Goal: Information Seeking & Learning: Learn about a topic

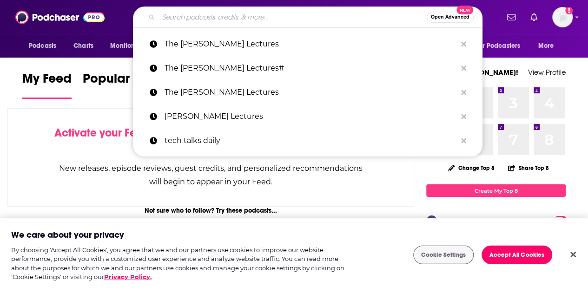
click at [239, 14] on input "Search podcasts, credits, & more..." at bounding box center [293, 17] width 268 height 15
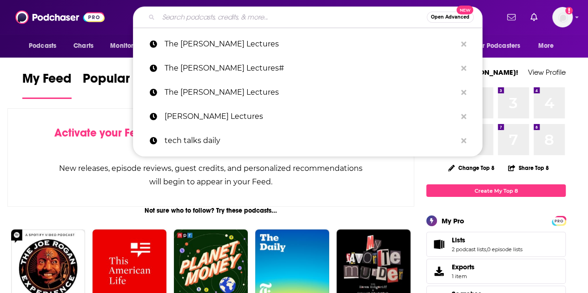
click at [239, 14] on input "Search podcasts, credits, & more..." at bounding box center [293, 17] width 268 height 15
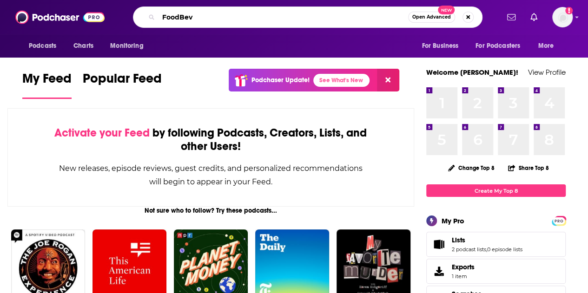
type input "FoodBev"
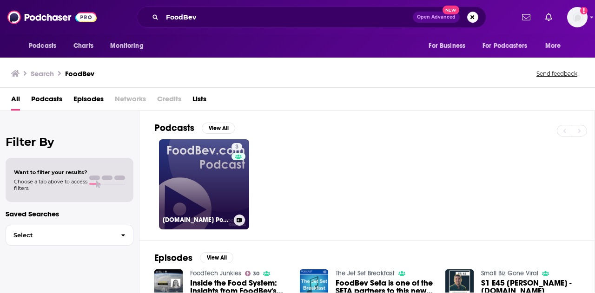
click at [203, 186] on link "3 [DOMAIN_NAME] Podcast" at bounding box center [204, 184] width 90 height 90
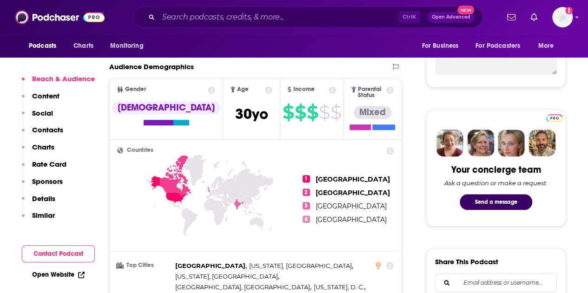
scroll to position [369, 0]
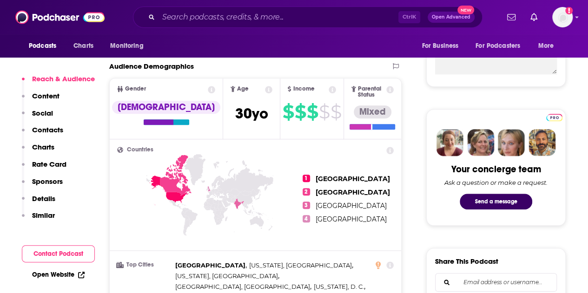
click at [33, 199] on p "Details" at bounding box center [43, 198] width 23 height 9
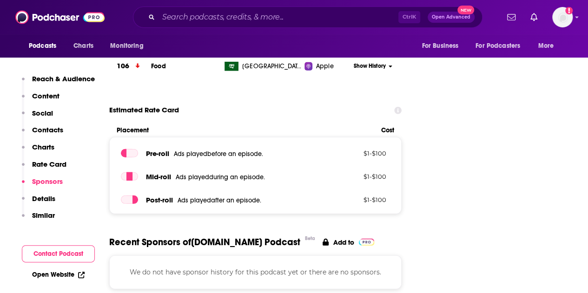
scroll to position [1398, 0]
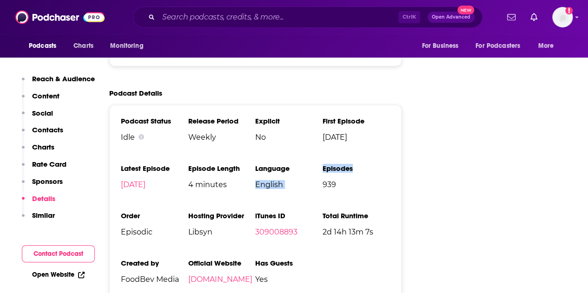
drag, startPoint x: 256, startPoint y: 147, endPoint x: 363, endPoint y: 134, distance: 108.2
click at [363, 134] on ul "Podcast Status Idle Release Period Weekly Explicit No First Episode [DATE] Late…" at bounding box center [255, 204] width 269 height 175
drag, startPoint x: 270, startPoint y: 246, endPoint x: 314, endPoint y: 244, distance: 44.2
click at [314, 275] on span "Yes" at bounding box center [288, 279] width 67 height 9
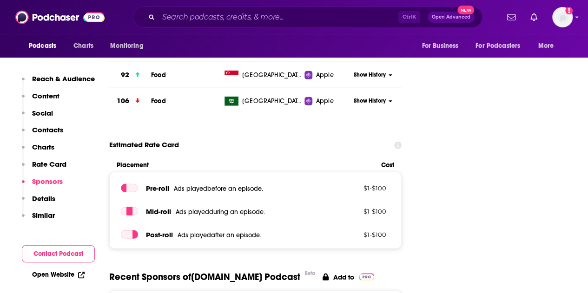
scroll to position [1139, 0]
